Goal: Navigation & Orientation: Find specific page/section

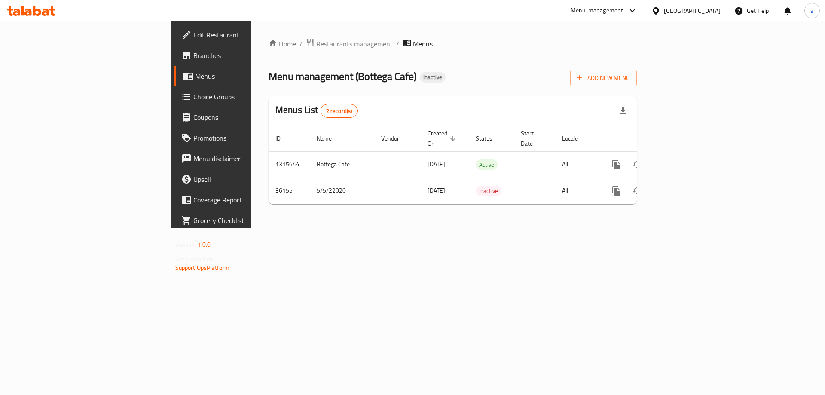
click at [316, 42] on span "Restaurants management" at bounding box center [354, 44] width 77 height 10
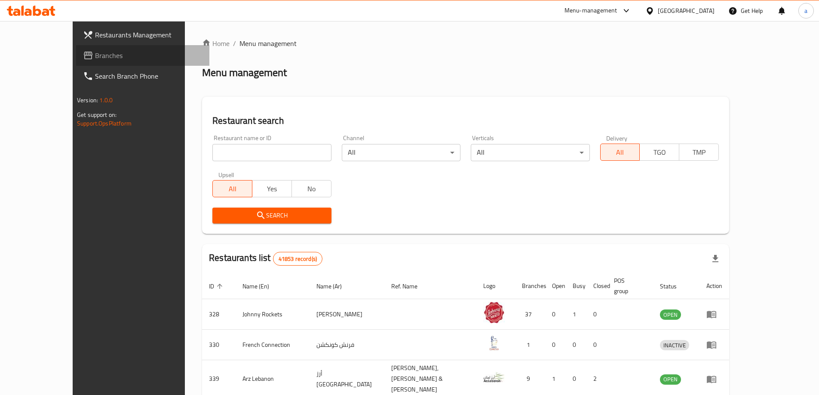
click at [95, 51] on span "Branches" at bounding box center [148, 55] width 107 height 10
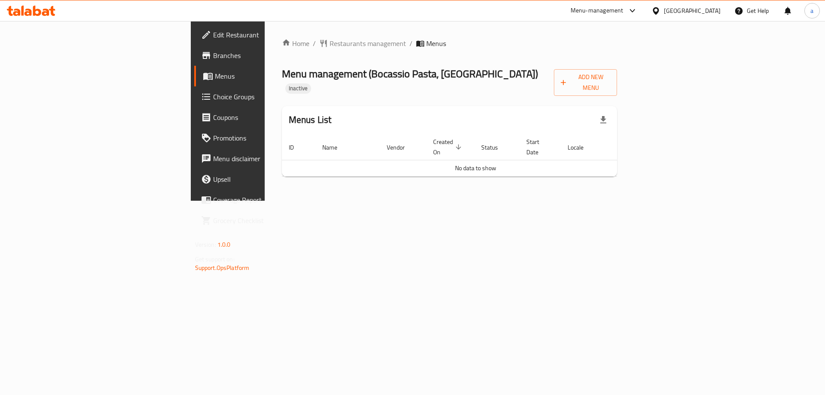
click at [213, 33] on span "Edit Restaurant" at bounding box center [267, 35] width 109 height 10
